Goal: Transaction & Acquisition: Book appointment/travel/reservation

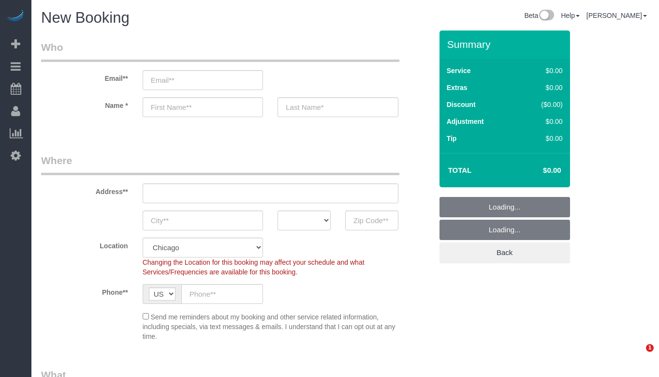
select select "512"
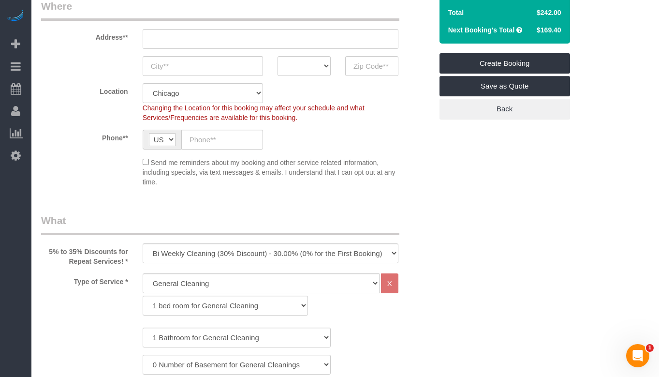
scroll to position [290, 0]
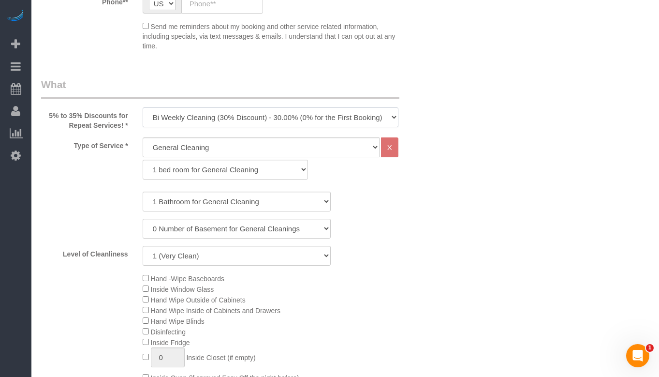
click at [265, 119] on select "One Time Cleaning Weekly Cleaning (35% Discount) - 35.00% (0% for the First Boo…" at bounding box center [271, 117] width 256 height 20
select select "object:778"
click at [143, 107] on select "One Time Cleaning Weekly Cleaning (35% Discount) - 35.00% (0% for the First Boo…" at bounding box center [271, 117] width 256 height 20
click at [227, 152] on select "General Cleaning Deep Cleaning Move-in / Move-out Cleaning COUNTS Cleaning" at bounding box center [261, 147] width 237 height 20
click at [143, 137] on select "General Cleaning Deep Cleaning Move-in / Move-out Cleaning COUNTS Cleaning" at bounding box center [261, 147] width 237 height 20
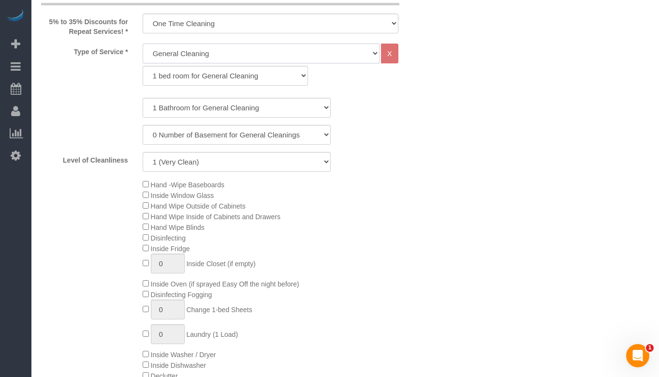
scroll to position [387, 0]
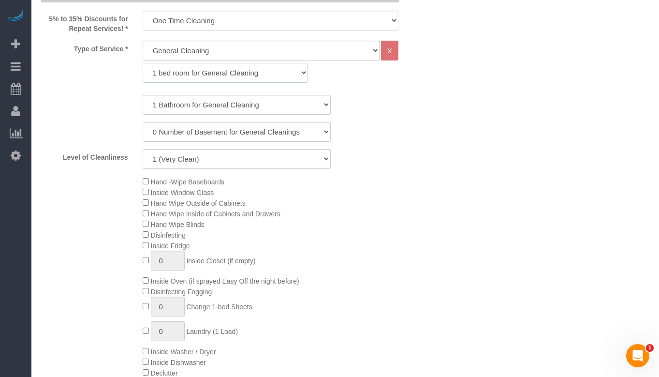
click at [224, 74] on select "1 bed room for General Cleaning 2 bed room for General Cleaning 3 bed room for …" at bounding box center [226, 73] width 166 height 20
click at [193, 105] on select "1 Bathroom for General Cleaning 2 Bathroom for General Cleanings 3 Bathroom for…" at bounding box center [237, 105] width 188 height 20
select select "4"
click at [143, 95] on select "1 Bathroom for General Cleaning 2 Bathroom for General Cleanings 3 Bathroom for…" at bounding box center [237, 105] width 188 height 20
click at [200, 134] on select "0 Number of Basement for General Cleanings 1 Number of Basement for General Cle…" at bounding box center [237, 132] width 188 height 20
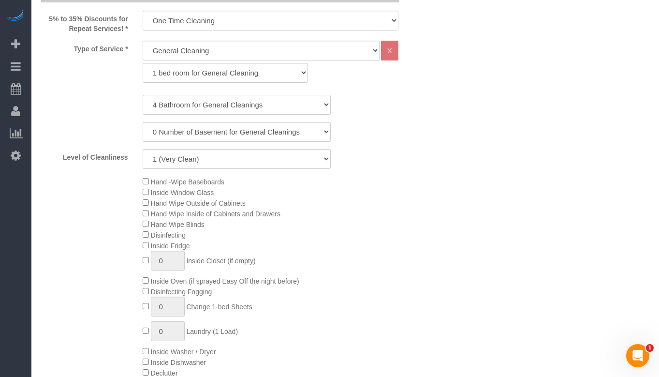
drag, startPoint x: 225, startPoint y: 106, endPoint x: 231, endPoint y: 83, distance: 24.3
click at [225, 106] on select "1 Bathroom for General Cleaning 2 Bathroom for General Cleanings 3 Bathroom for…" at bounding box center [237, 105] width 188 height 20
click at [229, 79] on select "1 bed room for General Cleaning 2 bed room for General Cleaning 3 bed room for …" at bounding box center [226, 73] width 166 height 20
select select "289"
click at [143, 63] on select "1 bed room for General Cleaning 2 bed room for General Cleaning 3 bed room for …" at bounding box center [226, 73] width 166 height 20
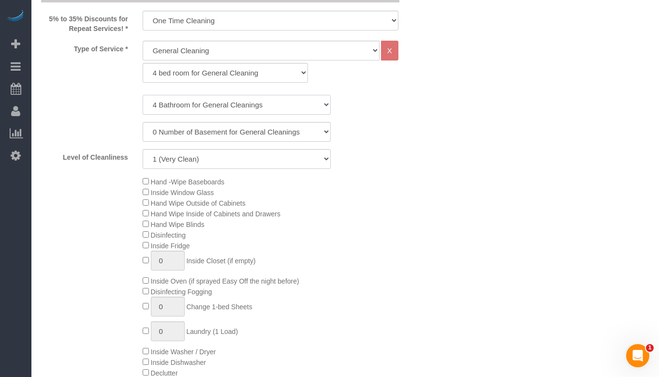
click at [222, 105] on select "1 Bathroom for General Cleaning 2 Bathroom for General Cleanings 3 Bathroom for…" at bounding box center [237, 105] width 188 height 20
select select "3"
click at [143, 95] on select "1 Bathroom for General Cleaning 2 Bathroom for General Cleanings 3 Bathroom for…" at bounding box center [237, 105] width 188 height 20
click at [235, 158] on select "1 (Very Clean) 2 3 4 5 (Average Condition) 6 7 8 9 10 (Extremely Dirty)" at bounding box center [237, 159] width 188 height 20
select select "5"
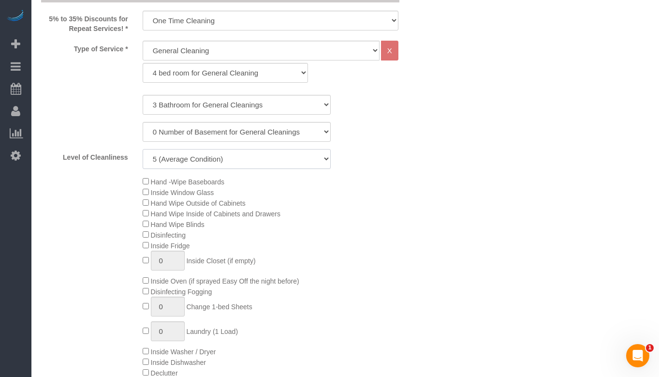
click at [143, 149] on select "1 (Very Clean) 2 3 4 5 (Average Condition) 6 7 8 9 10 (Extremely Dirty)" at bounding box center [237, 159] width 188 height 20
click at [351, 188] on div "Hand -Wipe Baseboards Inside Window Glass Hand Wipe Outside of Cabinets Hand Wi…" at bounding box center [287, 282] width 304 height 212
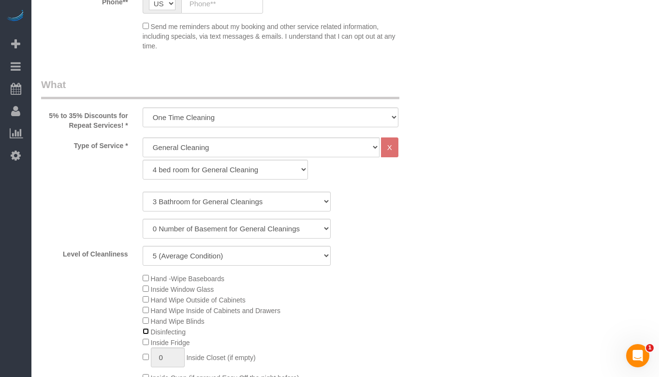
scroll to position [339, 0]
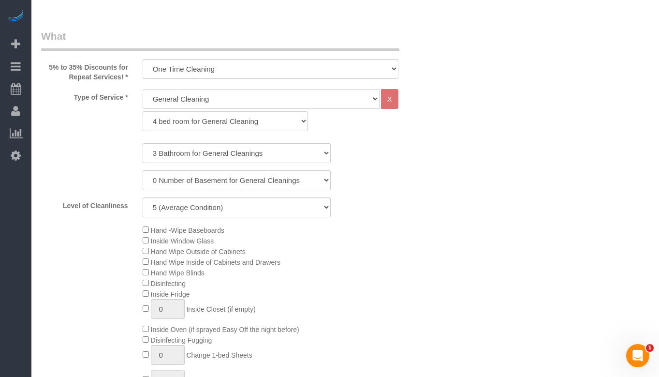
click at [281, 99] on select "General Cleaning Deep Cleaning Move-in / Move-out Cleaning COUNTS Cleaning" at bounding box center [261, 99] width 237 height 20
select select "513"
click at [143, 89] on select "General Cleaning Deep Cleaning Move-in / Move-out Cleaning COUNTS Cleaning" at bounding box center [261, 99] width 237 height 20
select select "291"
select select "5"
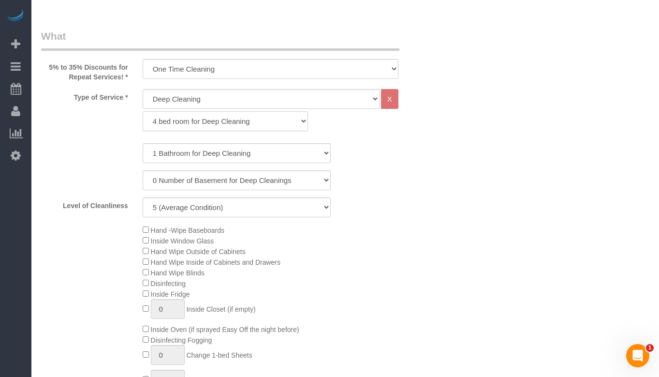
click at [258, 122] on select "1 bed room for Deep Cleaning 2 bed room for Deep Cleaning 3 bed room for Deep C…" at bounding box center [226, 121] width 166 height 20
click at [211, 155] on select "1 Bathroom for Deep Cleaning 2 Bathroom for Deep Cleanings 3 Bathroom for Deep …" at bounding box center [237, 153] width 188 height 20
click at [201, 115] on select "1 bed room for Deep Cleaning 2 bed room for Deep Cleaning 3 bed room for Deep C…" at bounding box center [226, 121] width 166 height 20
select select "294"
click at [143, 111] on select "1 bed room for Deep Cleaning 2 bed room for Deep Cleaning 3 bed room for Deep C…" at bounding box center [226, 121] width 166 height 20
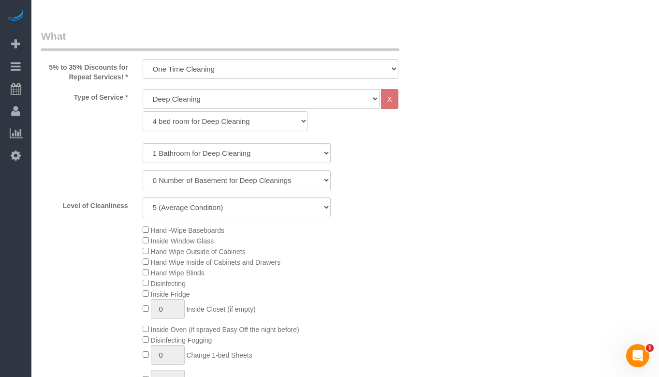
select select "5"
click at [193, 155] on select "1 Bathroom for Deep Cleaning 2 Bathroom for Deep Cleanings 3 Bathroom for Deep …" at bounding box center [237, 153] width 188 height 20
select select "3"
click at [143, 143] on select "1 Bathroom for Deep Cleaning 2 Bathroom for Deep Cleanings 3 Bathroom for Deep …" at bounding box center [237, 153] width 188 height 20
click at [180, 179] on select "0 Number of Basement for Deep Cleanings 1 Number of Basement for Deep Cleaning …" at bounding box center [237, 180] width 188 height 20
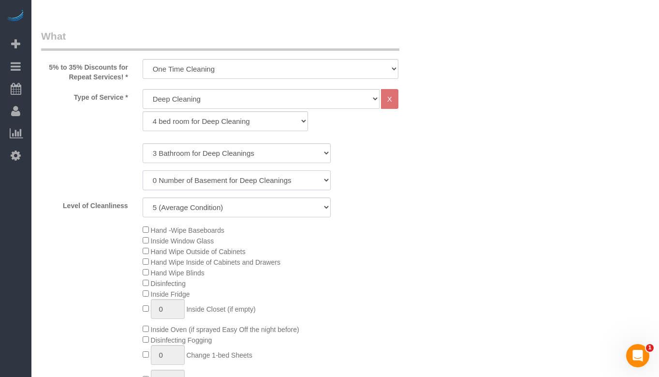
click at [180, 179] on select "0 Number of Basement for Deep Cleanings 1 Number of Basement for Deep Cleaning …" at bounding box center [237, 180] width 188 height 20
click at [382, 237] on div "Hand -Wipe Baseboards Inside Window Glass Hand Wipe Outside of Cabinets Hand Wi…" at bounding box center [287, 330] width 304 height 212
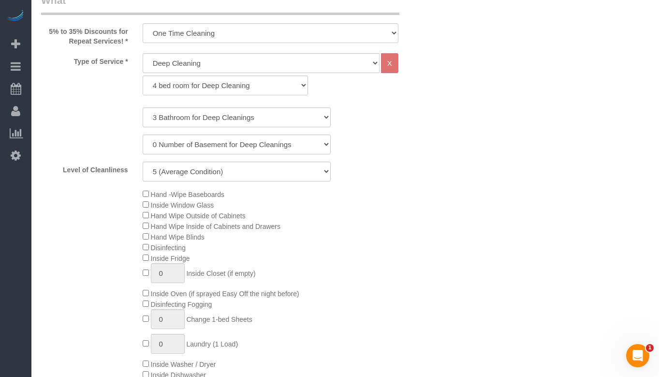
scroll to position [387, 0]
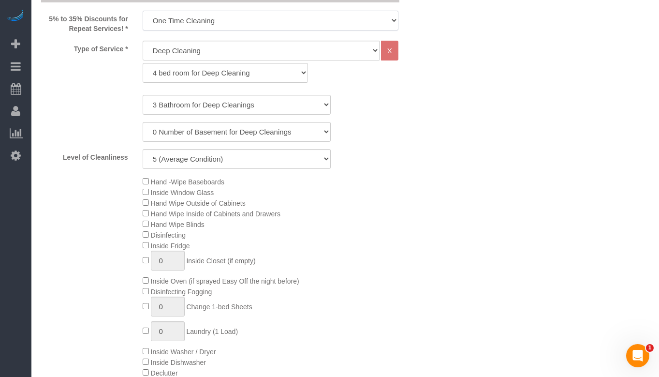
click at [235, 21] on select "One Time Cleaning Weekly Cleaning (35% Discount) - 35.00% (0% for the First Boo…" at bounding box center [271, 21] width 256 height 20
select select "object:779"
click at [143, 11] on select "One Time Cleaning Weekly Cleaning (35% Discount) - 35.00% (0% for the First Boo…" at bounding box center [271, 21] width 256 height 20
click at [383, 140] on div "0 Number of Basement for Deep Cleanings 1 Number of Basement for Deep Cleaning …" at bounding box center [237, 132] width 406 height 20
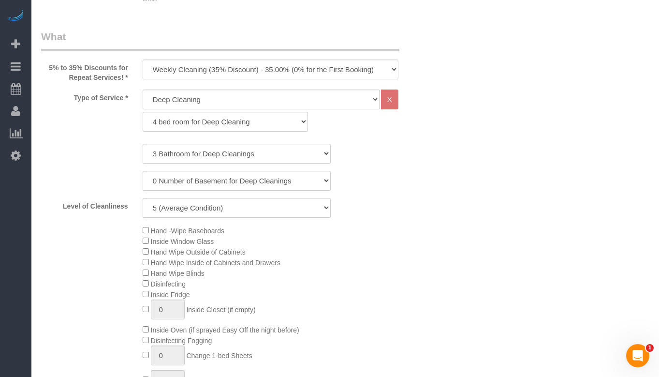
scroll to position [339, 0]
click at [230, 212] on select "1 (Very Clean) 2 3 4 5 (Average Condition) 6 7 8 9 10 (Extremely Dirty)" at bounding box center [237, 207] width 188 height 20
select select "4"
click at [143, 197] on select "1 (Very Clean) 2 3 4 5 (Average Condition) 6 7 8 9 10 (Extremely Dirty)" at bounding box center [237, 207] width 188 height 20
click at [372, 260] on div "Hand -Wipe Baseboards Inside Window Glass Hand Wipe Outside of Cabinets Hand Wi…" at bounding box center [287, 330] width 304 height 212
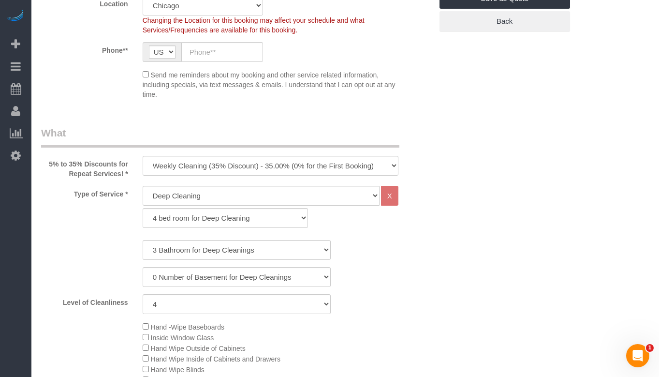
scroll to position [290, 0]
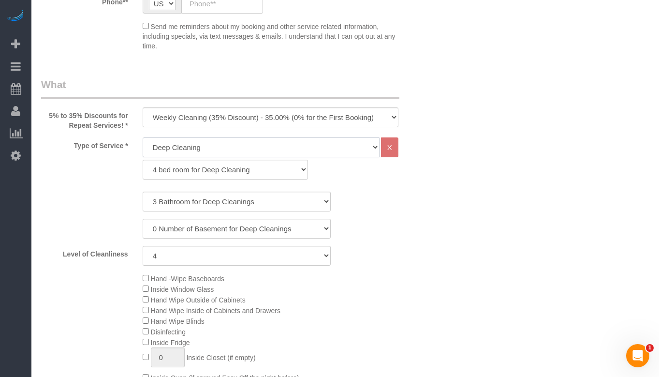
click at [303, 149] on select "General Cleaning Deep Cleaning Move-in / Move-out Cleaning COUNTS Cleaning" at bounding box center [261, 147] width 237 height 20
select select "512"
click at [143, 137] on select "General Cleaning Deep Cleaning Move-in / Move-out Cleaning COUNTS Cleaning" at bounding box center [261, 147] width 237 height 20
select select "286"
select select "4"
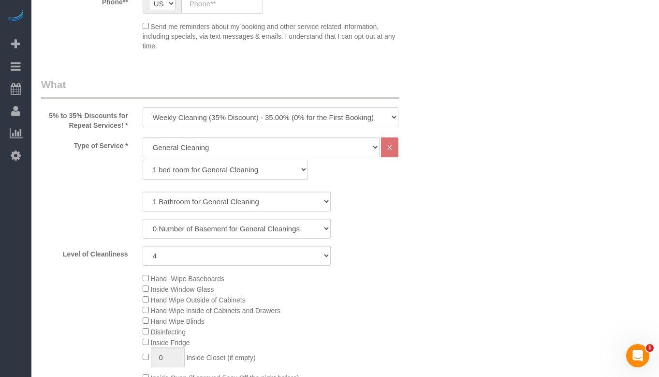
click at [283, 173] on select "1 bed room for General Cleaning 2 bed room for General Cleaning 3 bed room for …" at bounding box center [226, 170] width 166 height 20
select select "289"
click at [143, 160] on select "1 bed room for General Cleaning 2 bed room for General Cleaning 3 bed room for …" at bounding box center [226, 170] width 166 height 20
select select "4"
click at [270, 205] on select "1 Bathroom for General Cleaning 2 Bathroom for General Cleanings 3 Bathroom for…" at bounding box center [237, 202] width 188 height 20
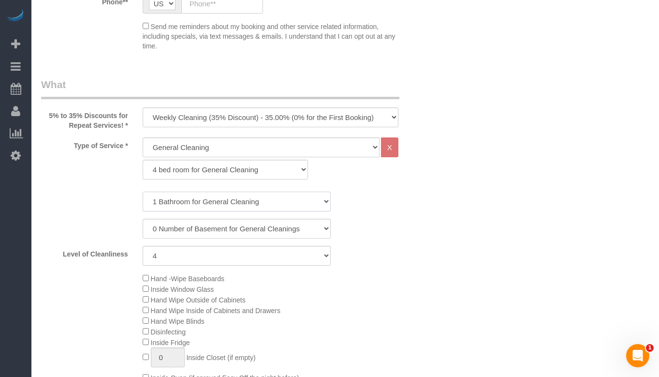
select select "3"
click at [143, 192] on select "1 Bathroom for General Cleaning 2 Bathroom for General Cleanings 3 Bathroom for…" at bounding box center [237, 202] width 188 height 20
click at [283, 259] on select "1 (Very Clean) 2 3 4 5 (Average Condition) 6 7 8 9 10 (Extremely Dirty)" at bounding box center [237, 256] width 188 height 20
select select "5"
click at [143, 246] on select "1 (Very Clean) 2 3 4 5 (Average Condition) 6 7 8 9 10 (Extremely Dirty)" at bounding box center [237, 256] width 188 height 20
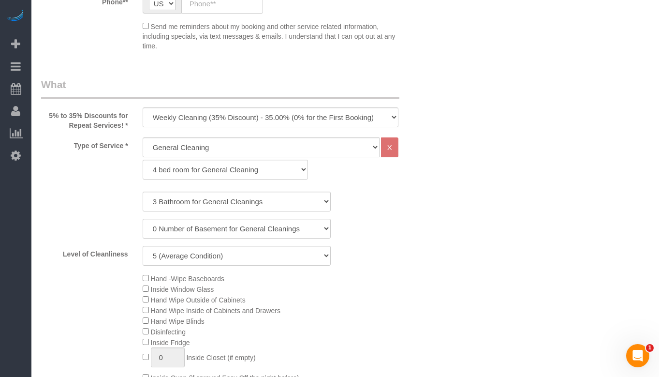
drag, startPoint x: 374, startPoint y: 239, endPoint x: 272, endPoint y: 57, distance: 209.2
click at [374, 239] on div "1 Bathroom for General Cleaning 2 Bathroom for General Cleanings 3 Bathroom for…" at bounding box center [236, 229] width 391 height 74
